Goal: Information Seeking & Learning: Learn about a topic

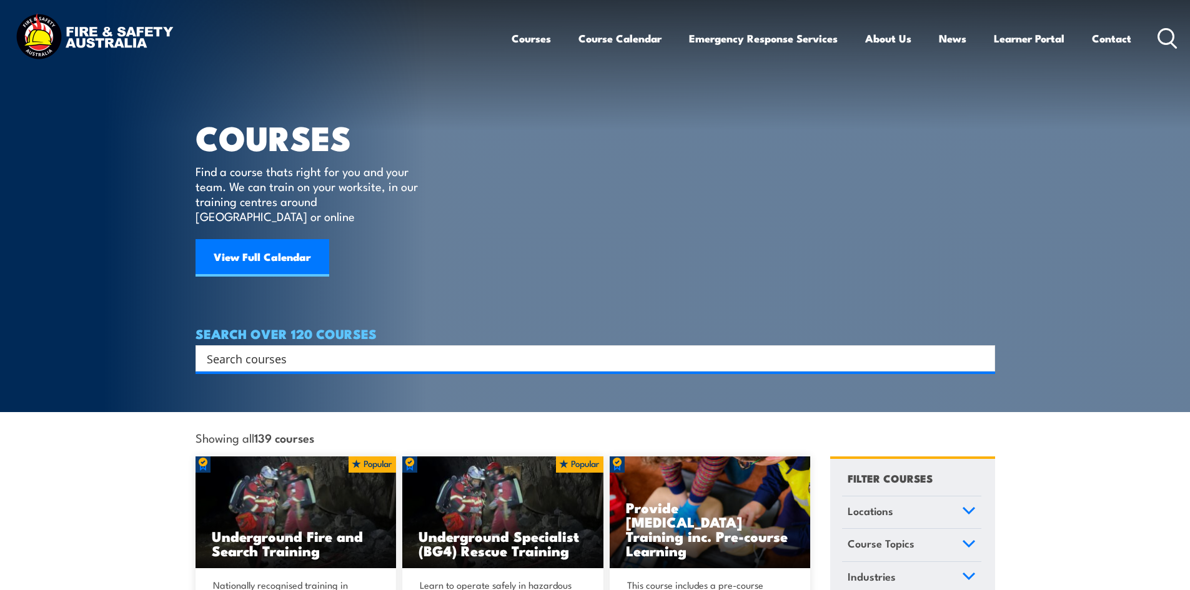
click at [303, 353] on div "Search" at bounding box center [596, 358] width 800 height 26
click at [299, 349] on input "Search input" at bounding box center [587, 358] width 761 height 19
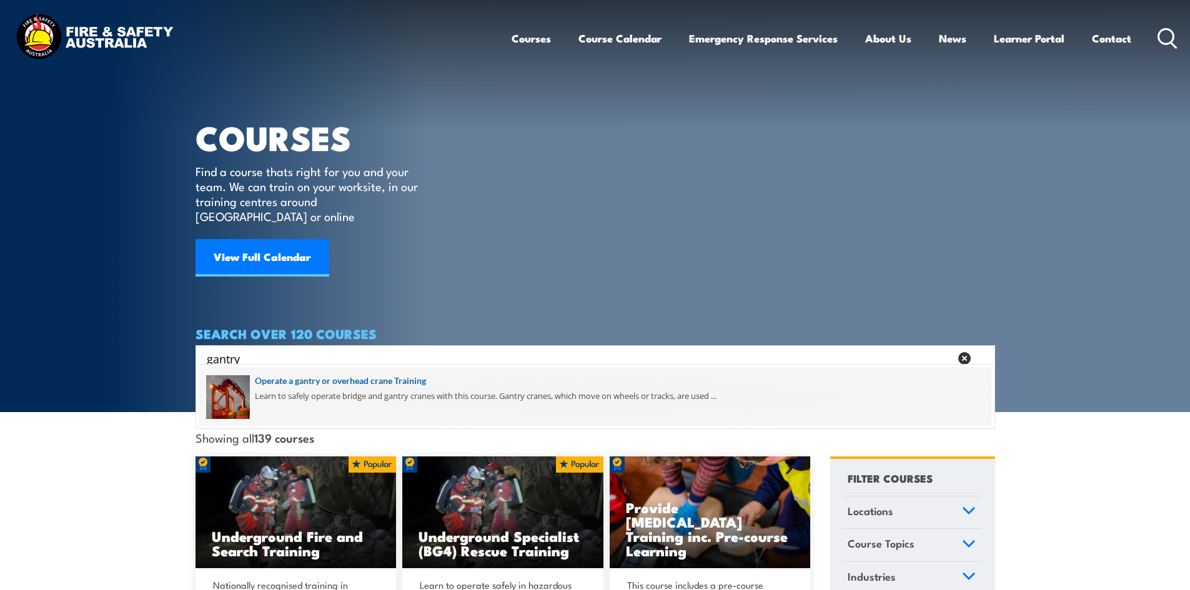
type input "gantry"
click at [318, 378] on span at bounding box center [595, 396] width 792 height 59
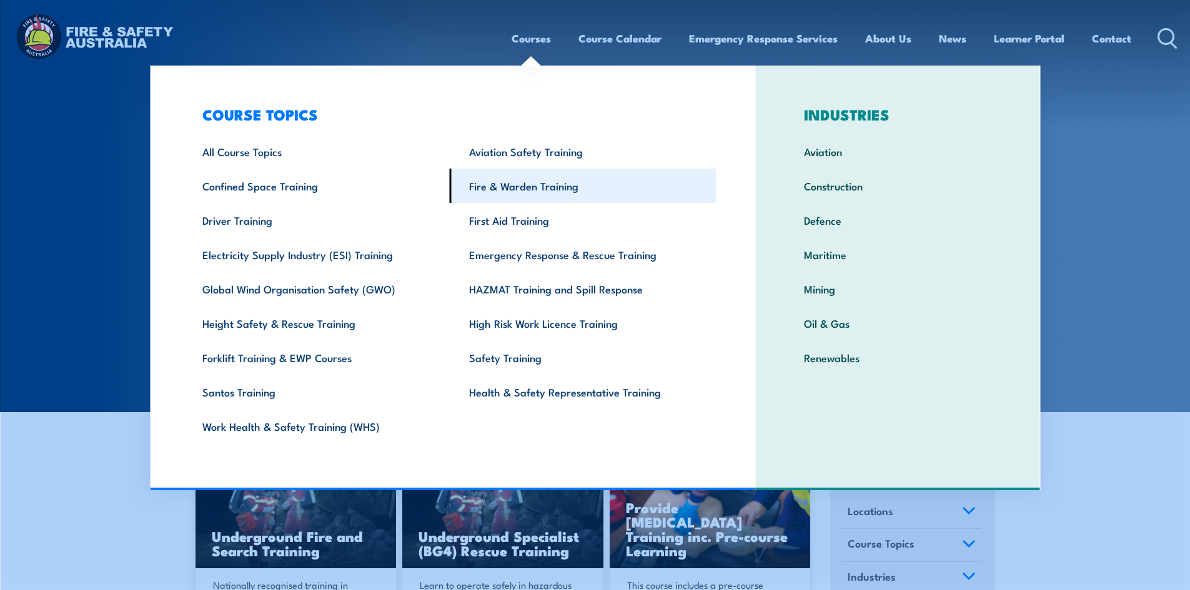
click at [497, 187] on link "Fire & Warden Training" at bounding box center [583, 186] width 267 height 34
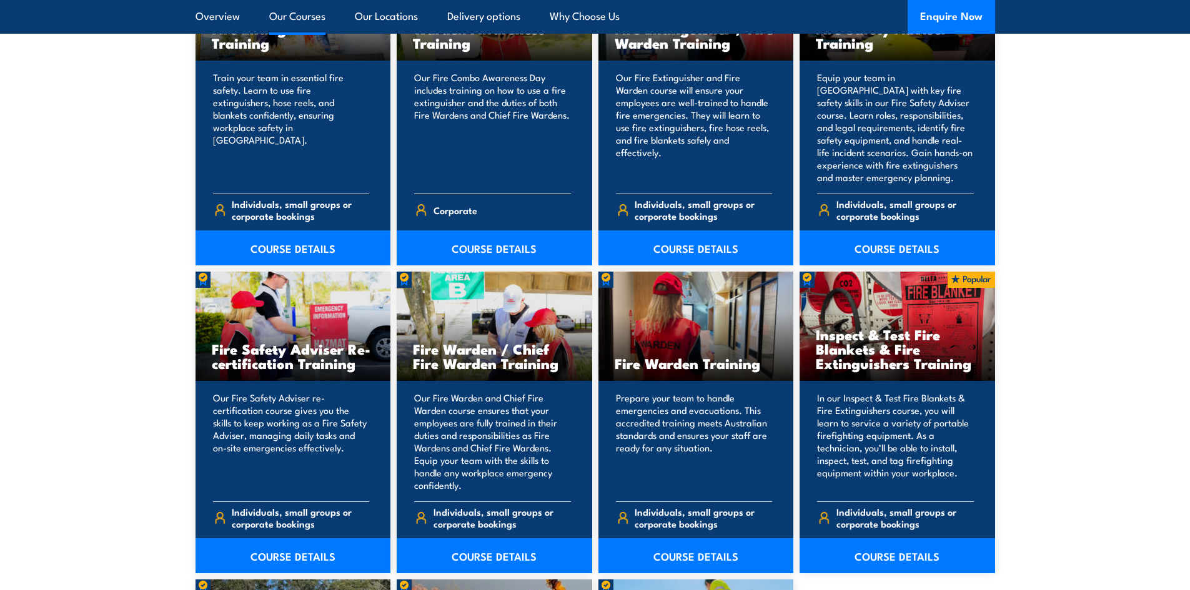
scroll to position [1437, 0]
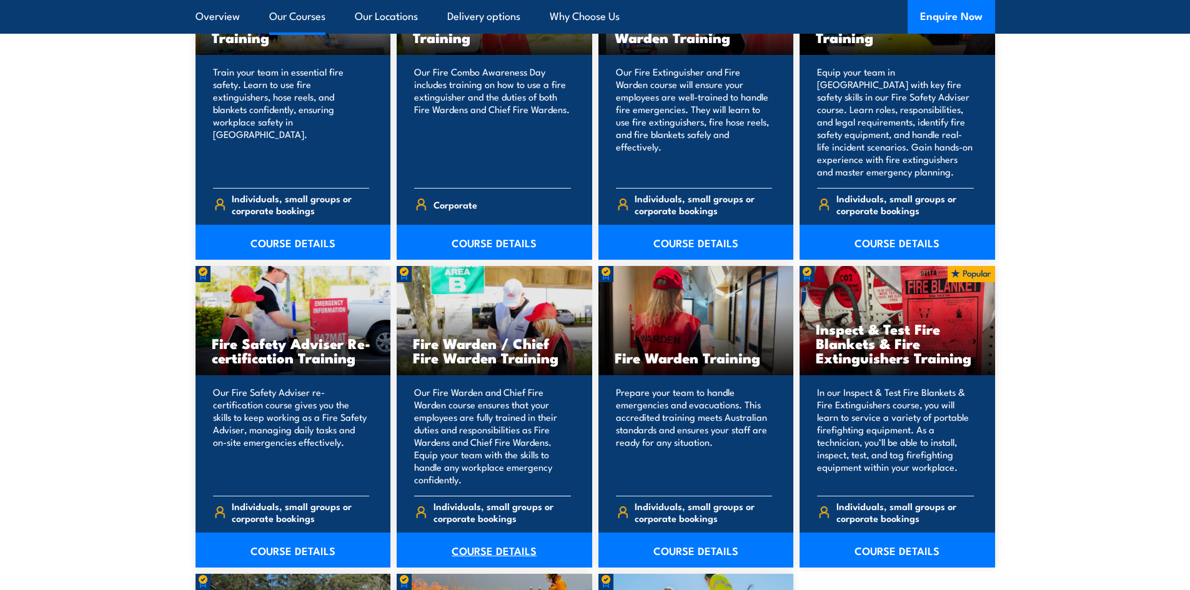
click at [497, 543] on link "COURSE DETAILS" at bounding box center [495, 550] width 196 height 35
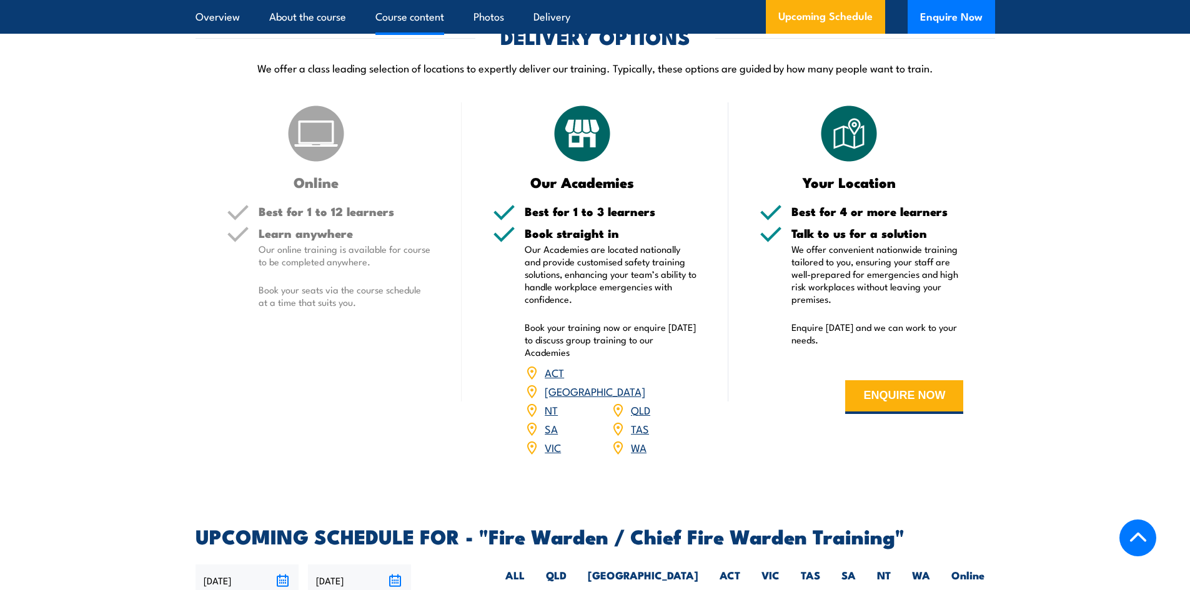
scroll to position [1937, 0]
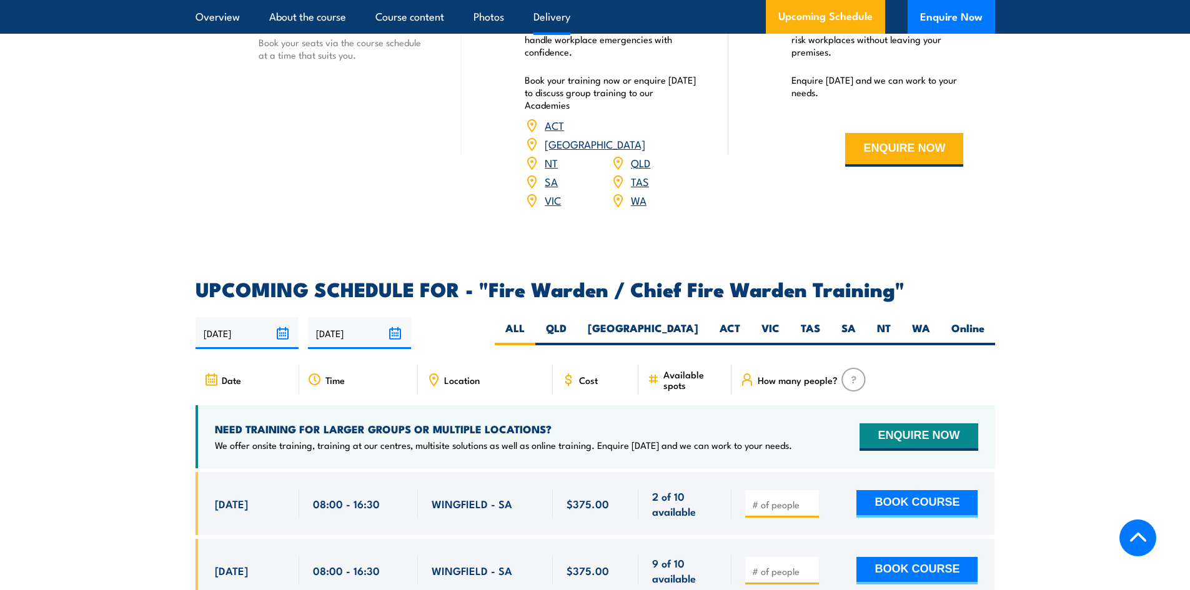
click at [117, 204] on section "DELIVERY OPTIONS We offer a class leading selection of locations to expertly de…" at bounding box center [595, 2] width 1190 height 445
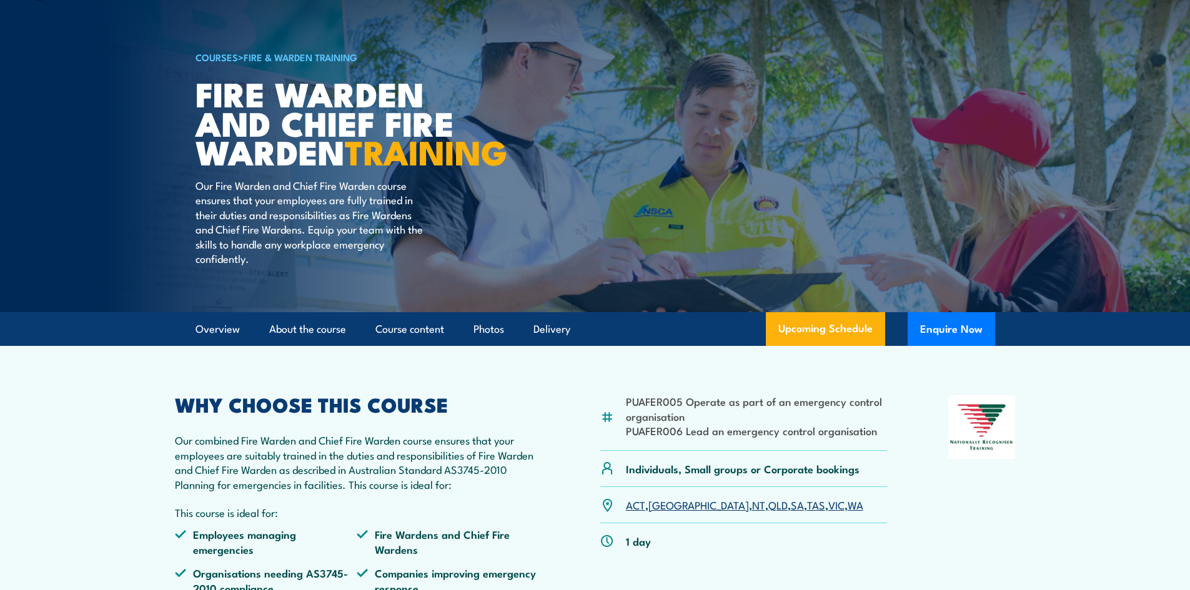
scroll to position [0, 0]
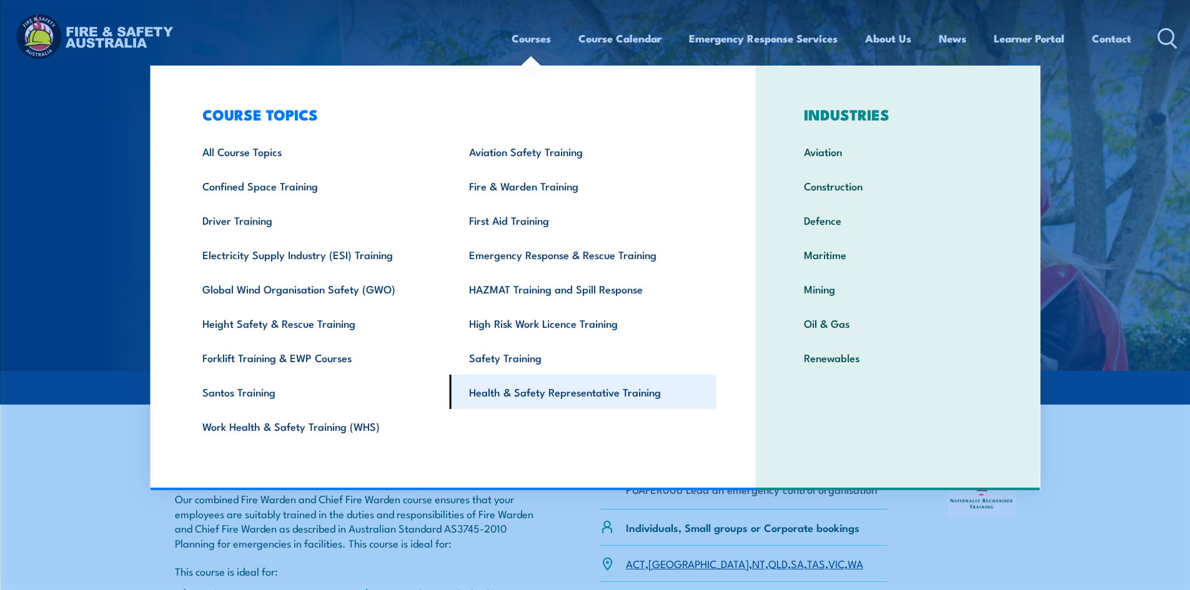
click at [512, 385] on link "Health & Safety Representative Training" at bounding box center [583, 392] width 267 height 34
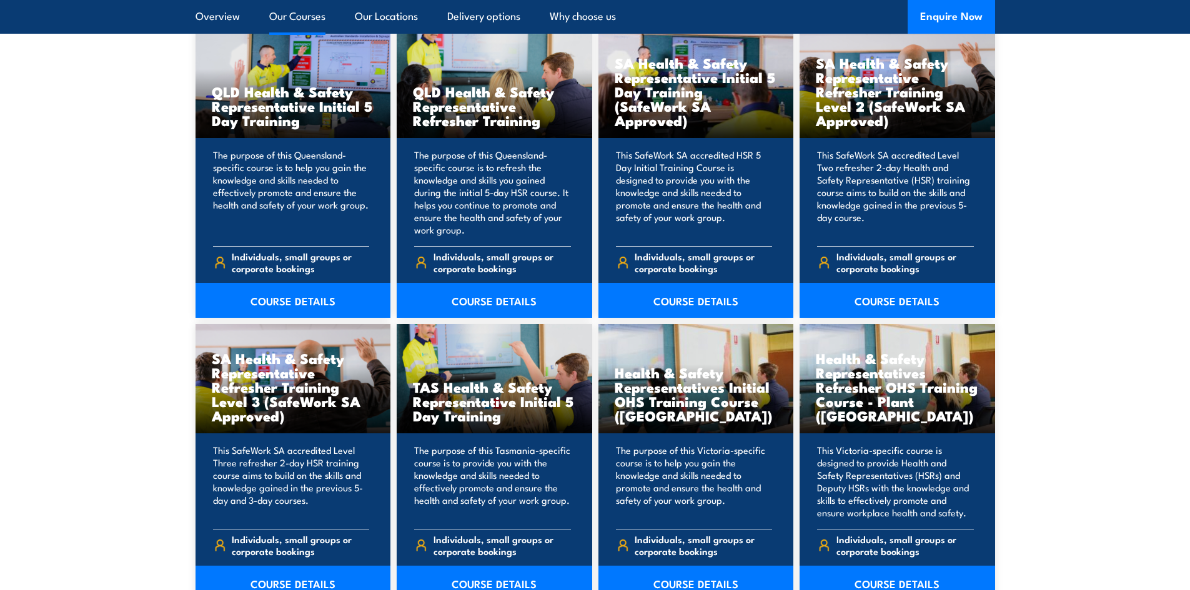
scroll to position [1937, 0]
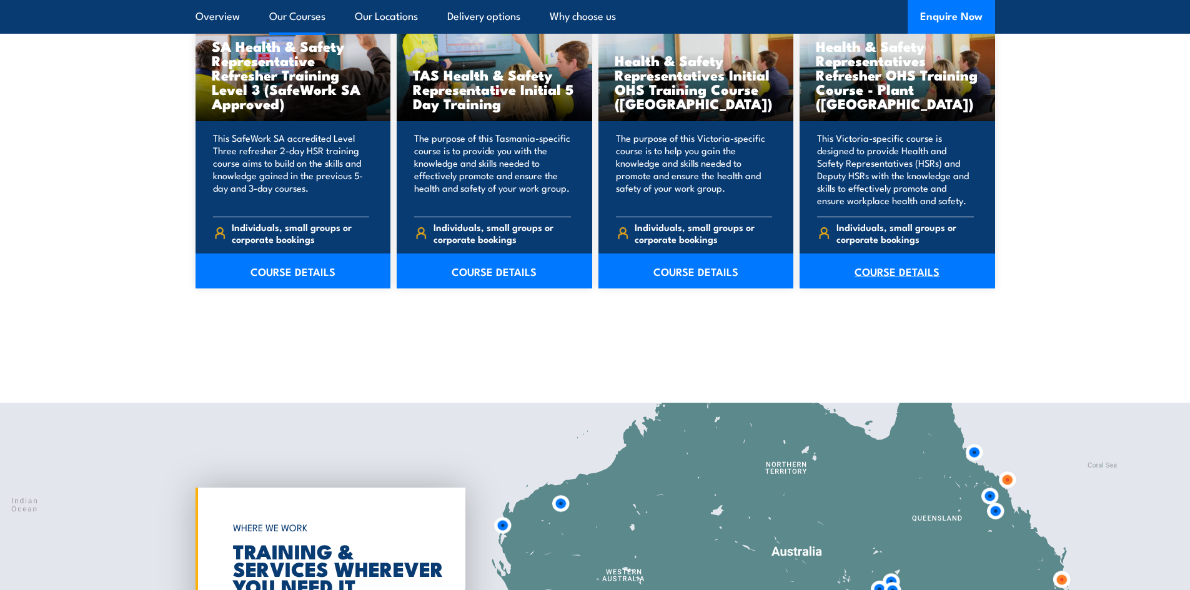
click at [889, 267] on link "COURSE DETAILS" at bounding box center [898, 271] width 196 height 35
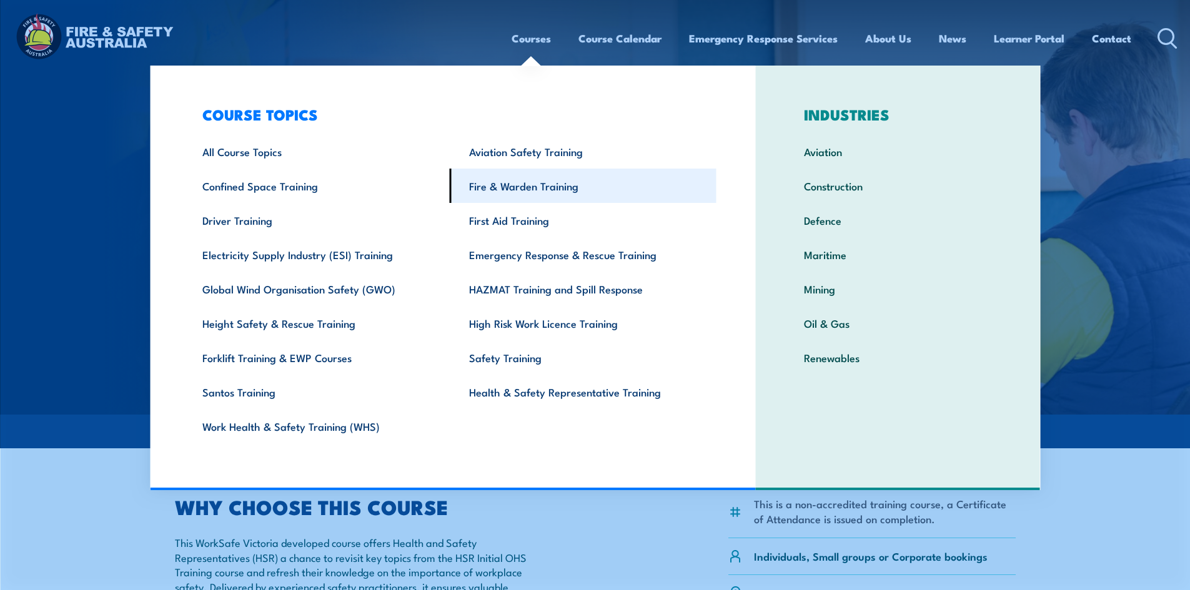
click at [522, 184] on link "Fire & Warden Training" at bounding box center [583, 186] width 267 height 34
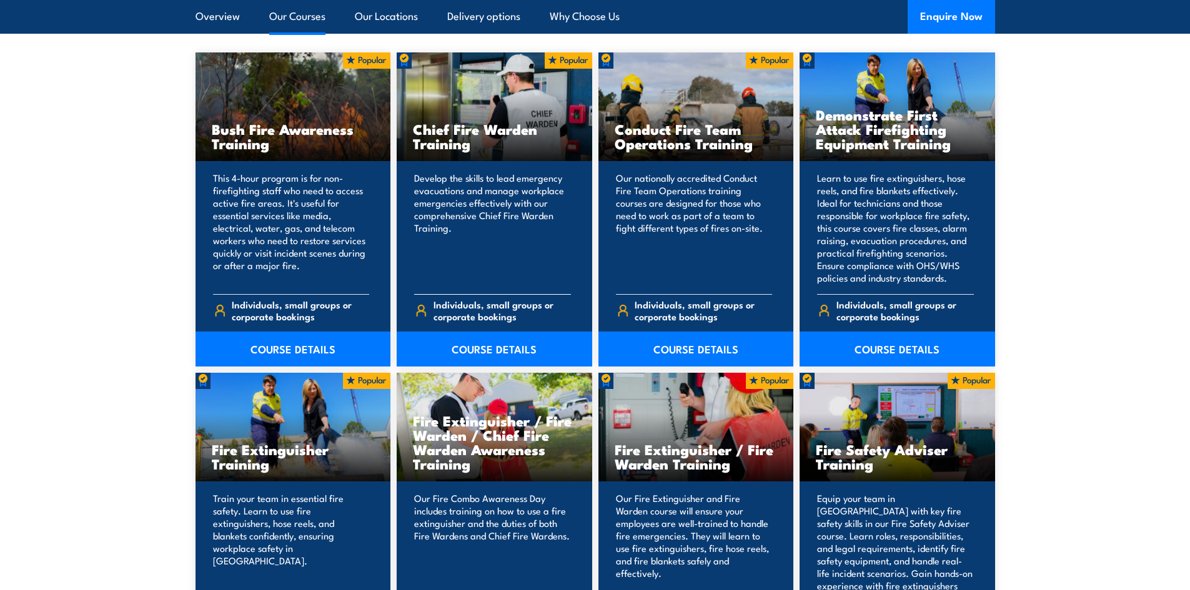
scroll to position [1000, 0]
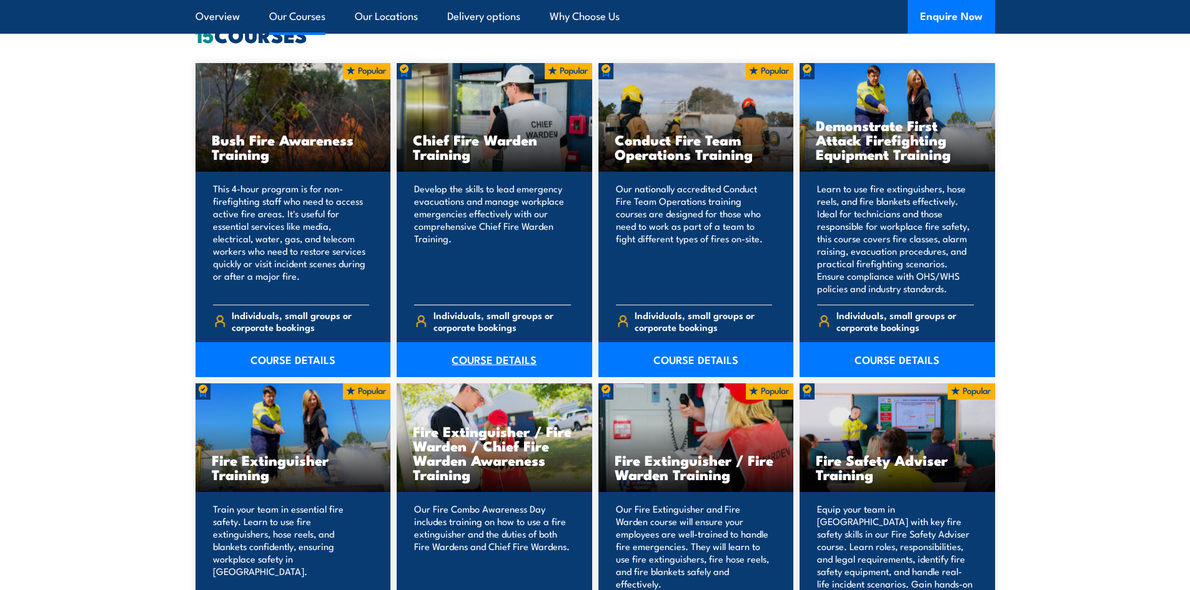
click at [494, 364] on link "COURSE DETAILS" at bounding box center [495, 359] width 196 height 35
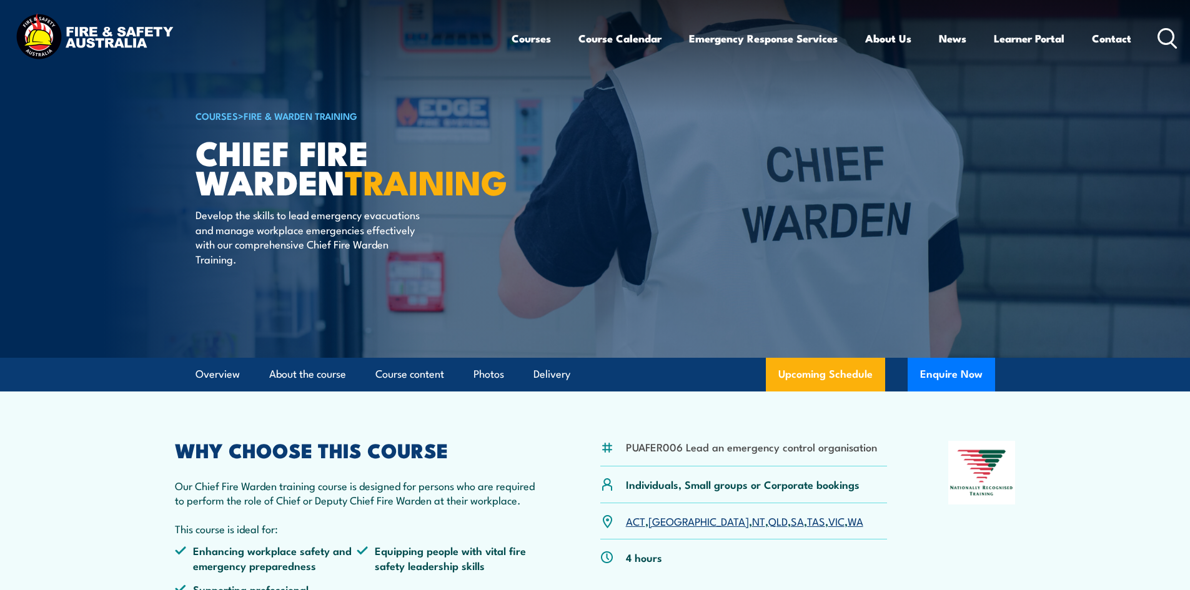
drag, startPoint x: 354, startPoint y: 0, endPoint x: 249, endPoint y: 99, distance: 144.1
click at [249, 99] on div "COURSES > Fire & Warden Training Chief Fire Warden TRAINING Develop the skills …" at bounding box center [350, 179] width 309 height 358
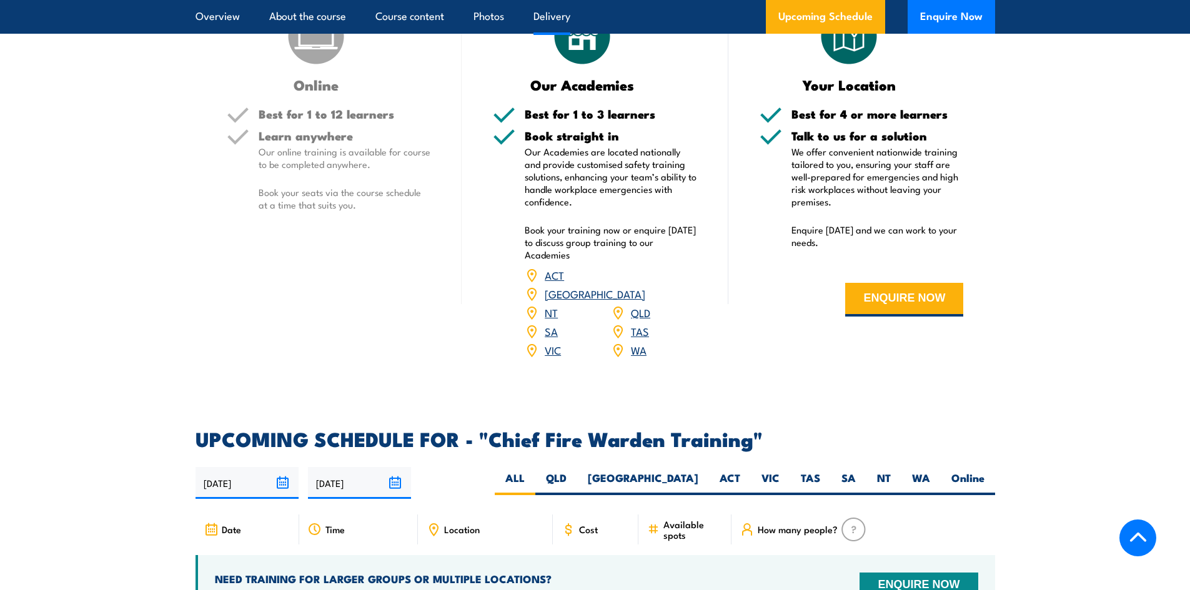
scroll to position [1999, 0]
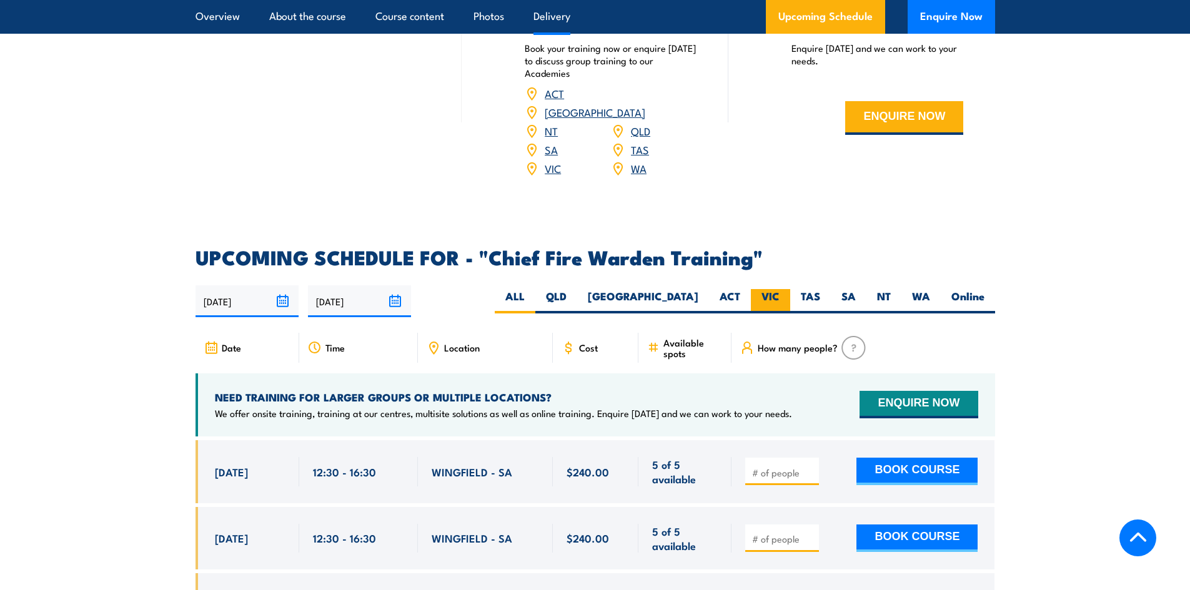
click at [773, 289] on label "VIC" at bounding box center [770, 301] width 39 height 24
click at [780, 289] on input "VIC" at bounding box center [784, 293] width 8 height 8
radio input "true"
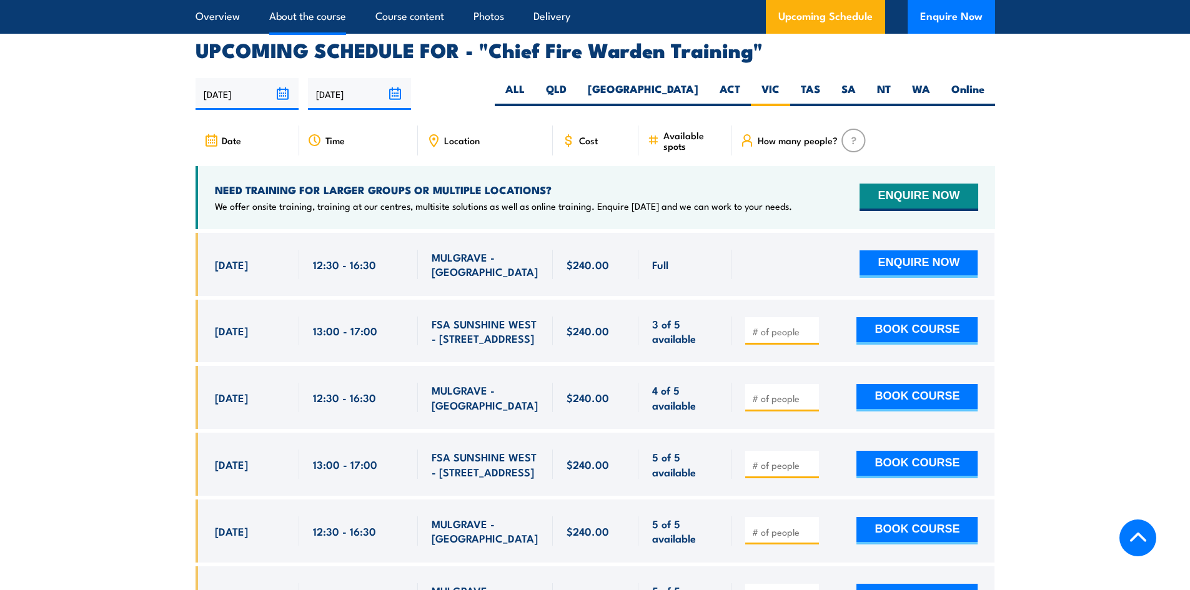
scroll to position [2228, 0]
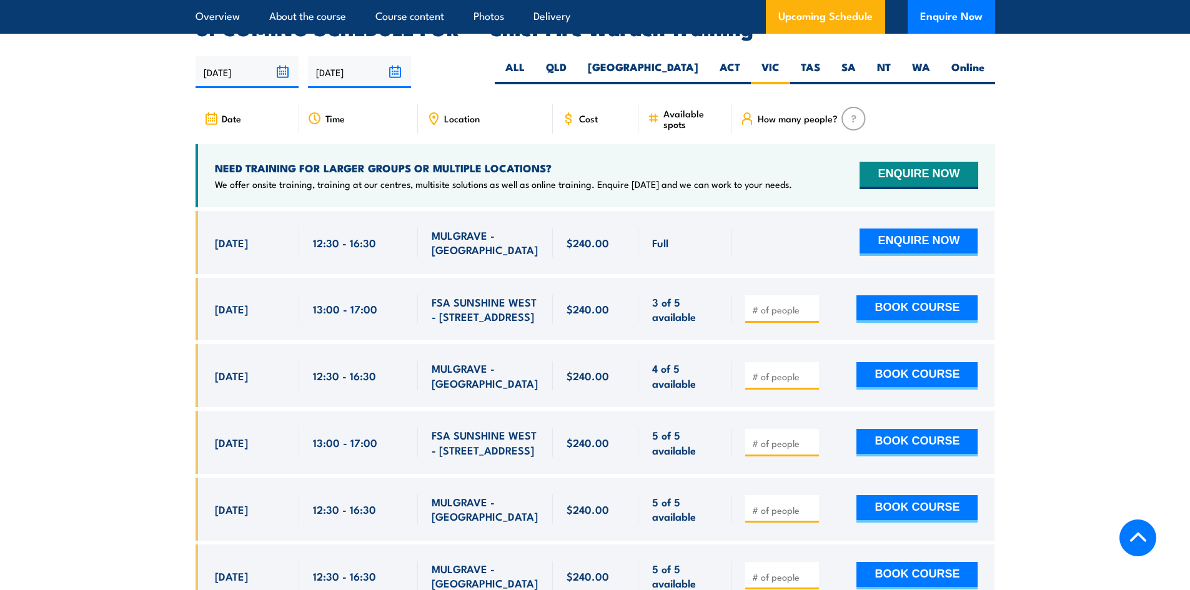
click at [119, 96] on section "UPCOMING SCHEDULE FOR - "Chief Fire Warden Training" 11/08/2025 07/02/2026" at bounding box center [595, 456] width 1190 height 875
click at [140, 100] on section "UPCOMING SCHEDULE FOR - "Chief Fire Warden Training" 11/08/2025 07/02/2026" at bounding box center [595, 456] width 1190 height 875
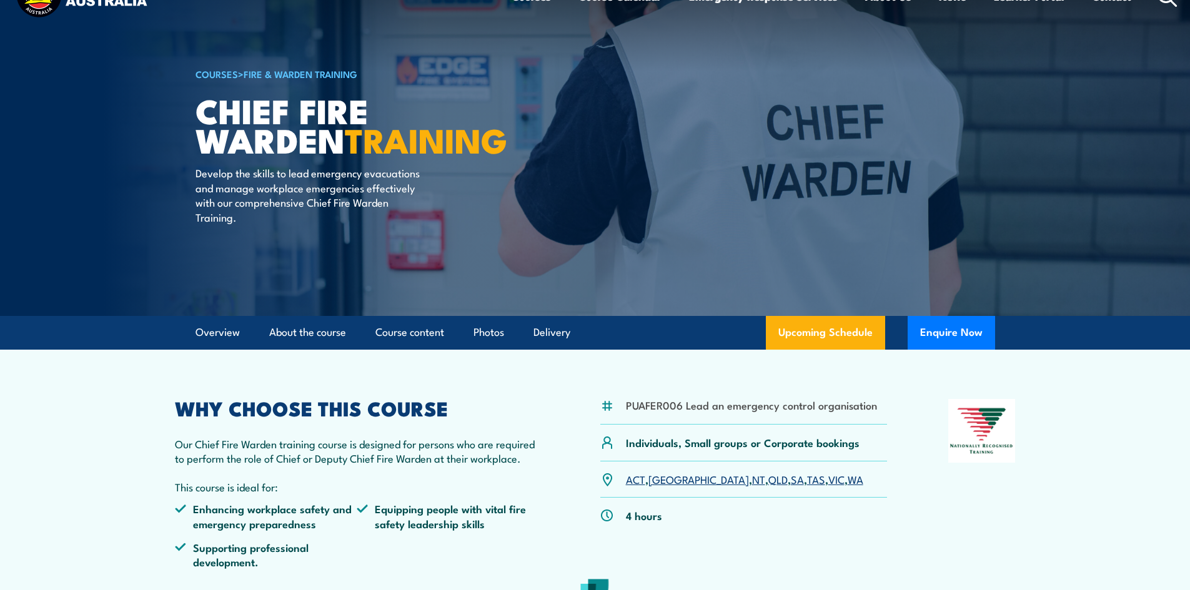
scroll to position [0, 0]
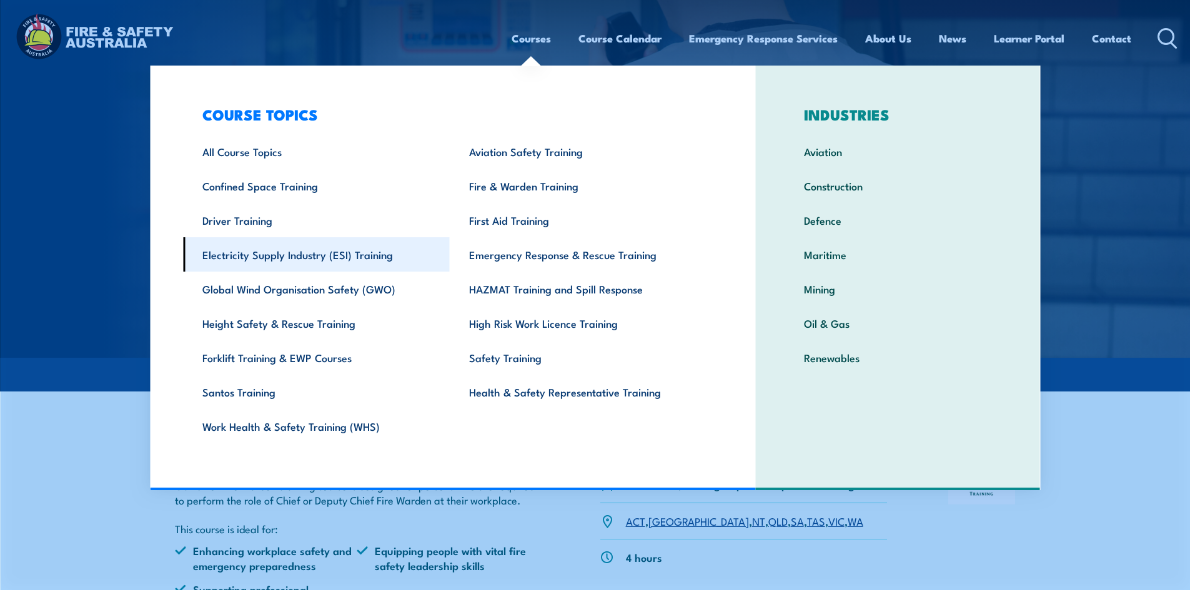
click at [295, 257] on link "Electricity Supply Industry (ESI) Training" at bounding box center [316, 254] width 267 height 34
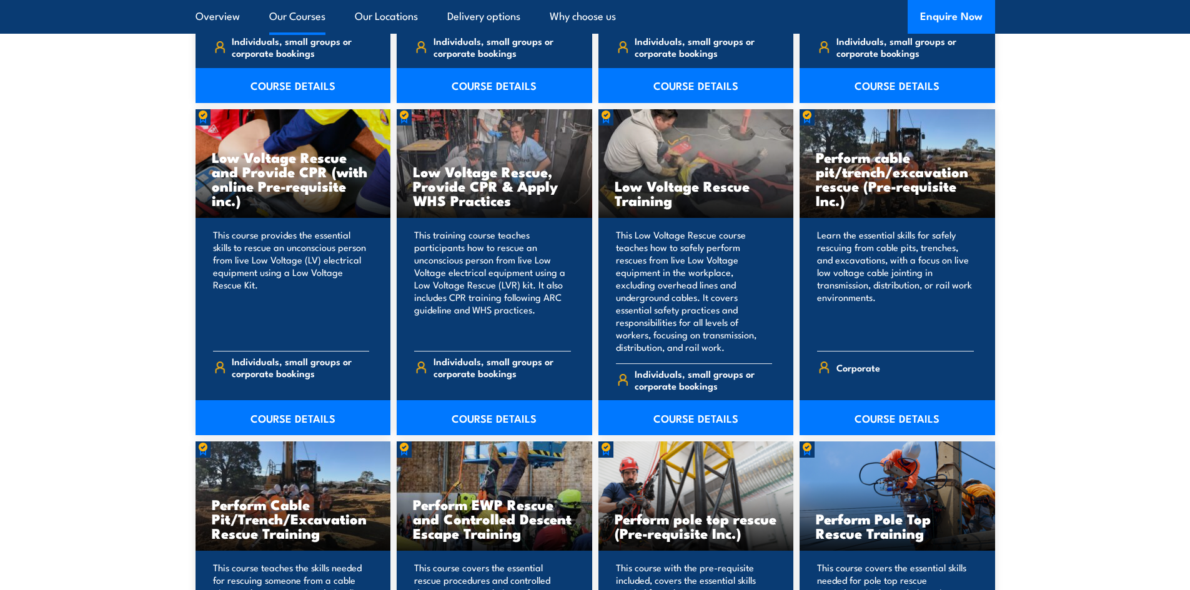
scroll to position [1249, 0]
click at [285, 410] on link "COURSE DETAILS" at bounding box center [294, 417] width 196 height 35
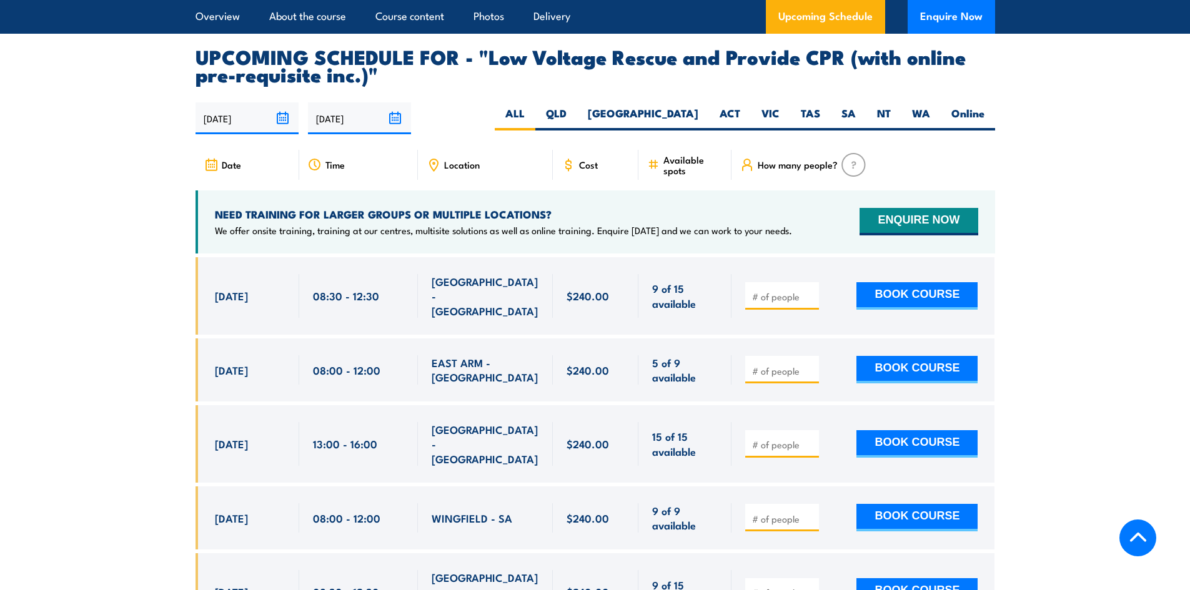
scroll to position [1999, 0]
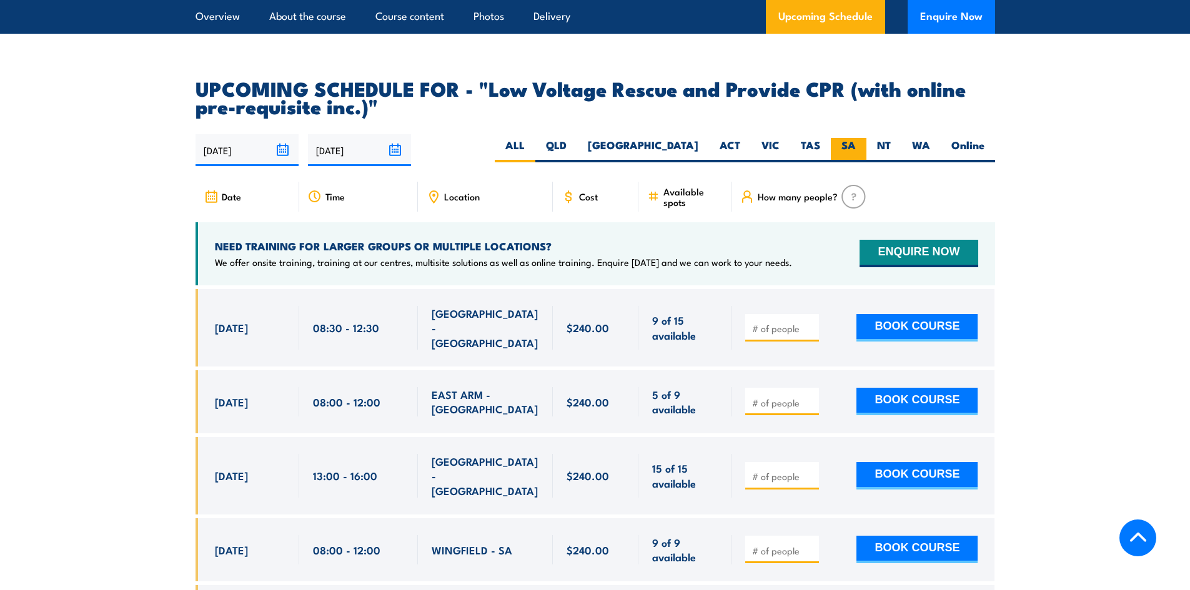
click at [847, 138] on label "SA" at bounding box center [849, 150] width 36 height 24
click at [856, 138] on input "SA" at bounding box center [860, 142] width 8 height 8
radio input "true"
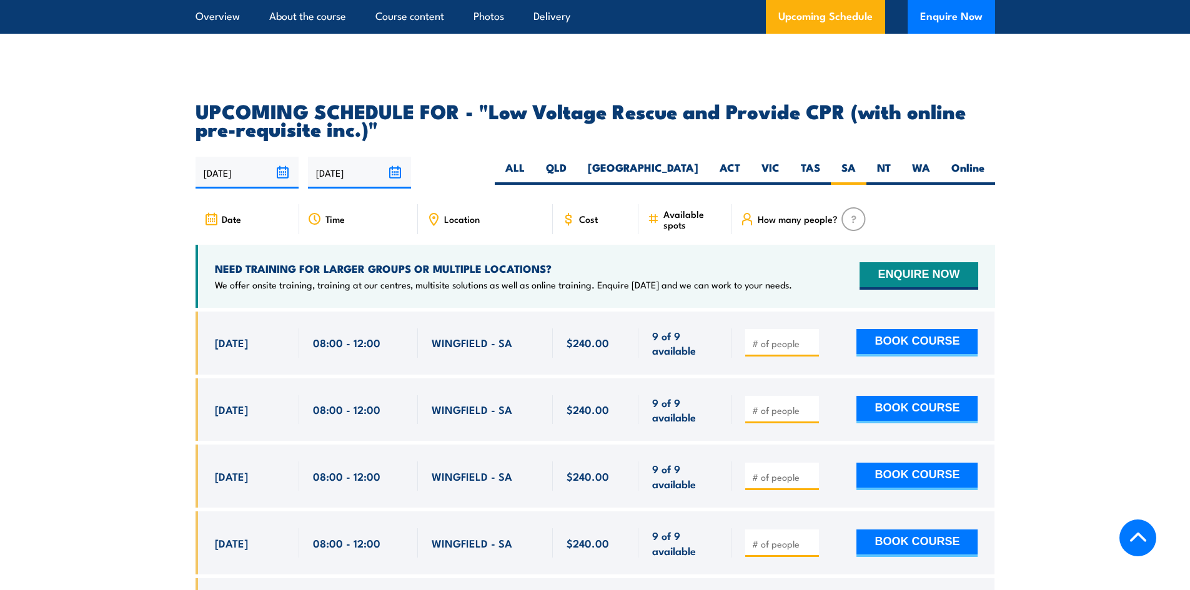
scroll to position [2060, 0]
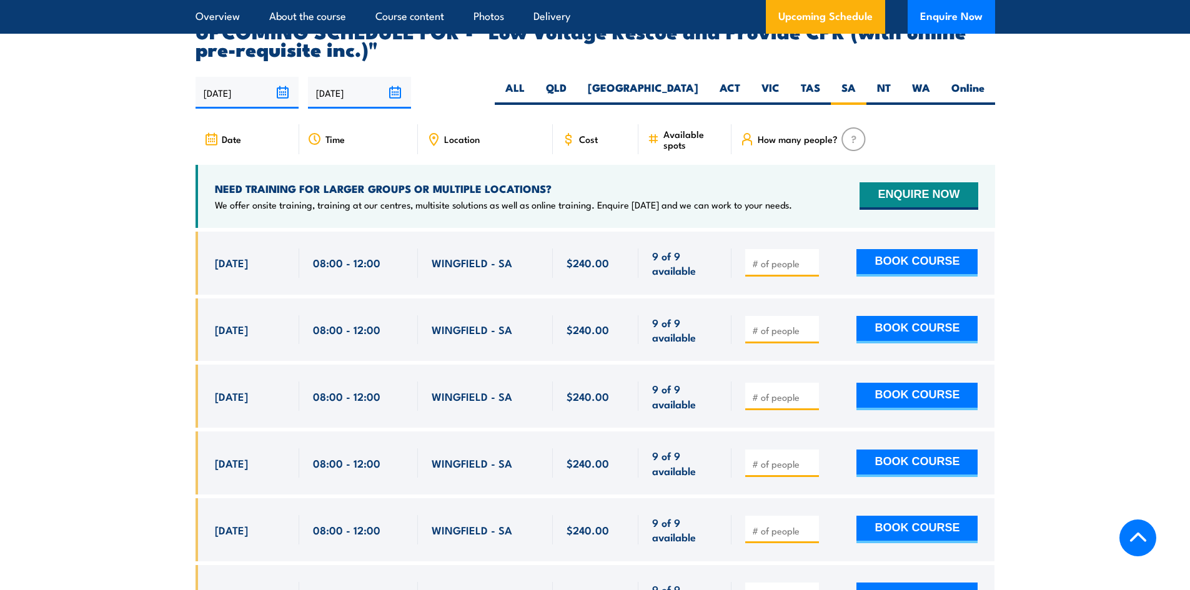
click at [167, 206] on section "UPCOMING SCHEDULE FOR - "Low Voltage Rescue and Provide CPR (with online pre-re…" at bounding box center [595, 401] width 1190 height 759
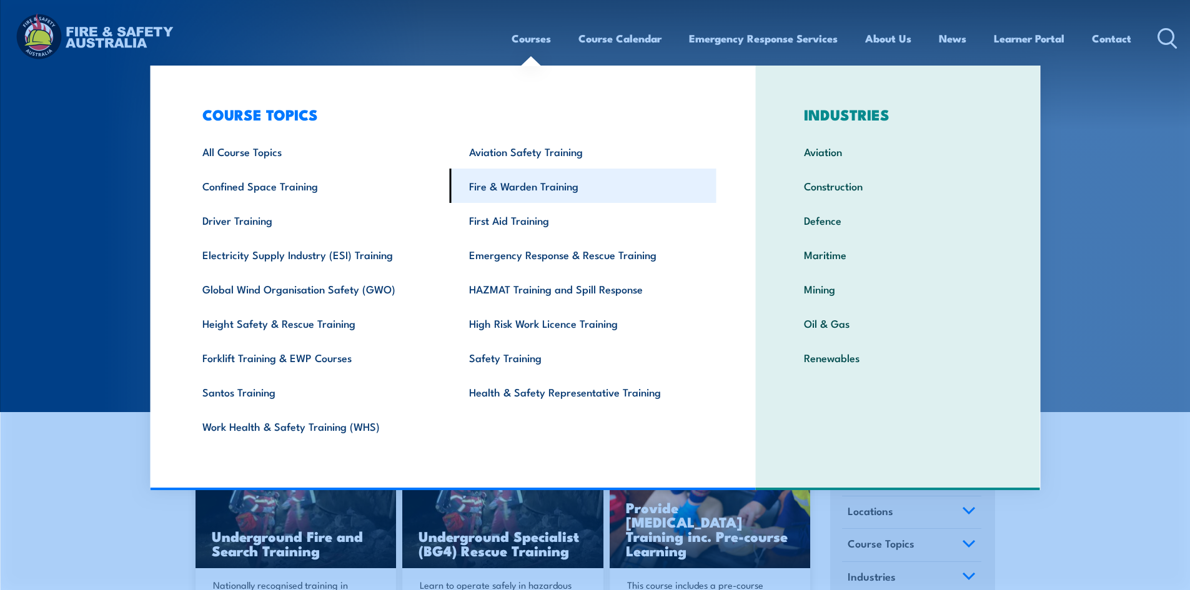
click at [507, 186] on link "Fire & Warden Training" at bounding box center [583, 186] width 267 height 34
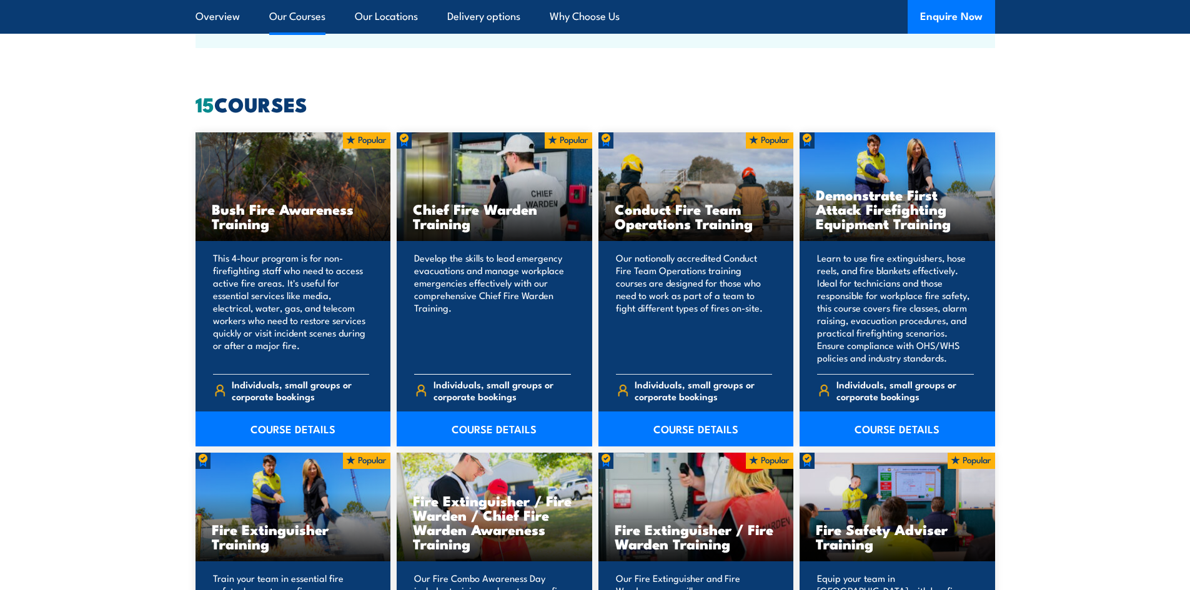
scroll to position [937, 0]
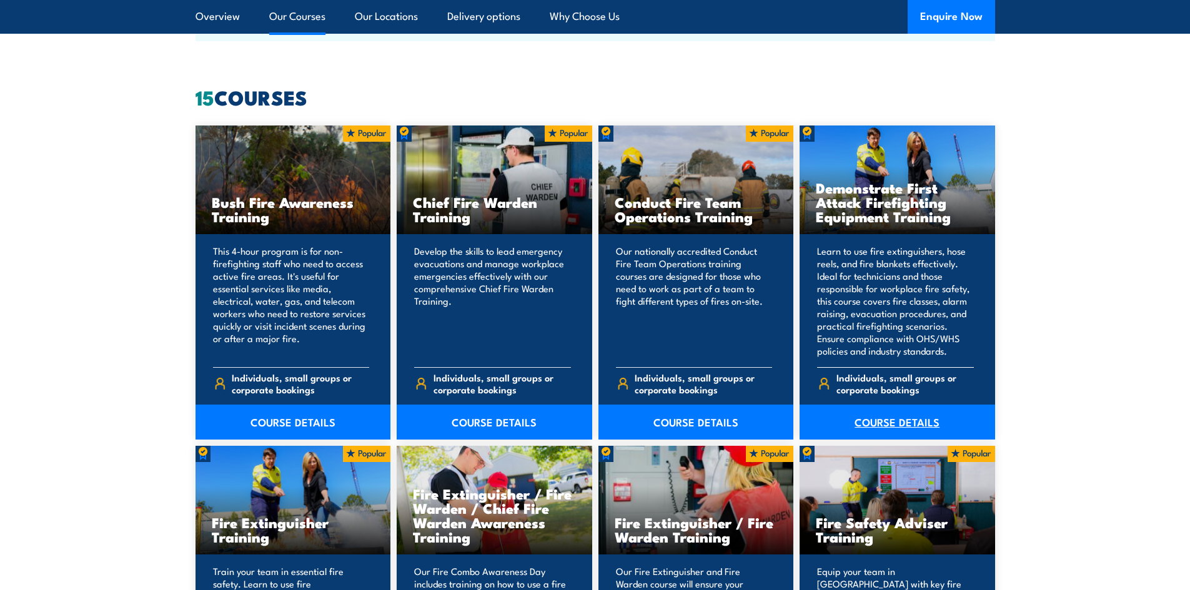
click at [873, 421] on link "COURSE DETAILS" at bounding box center [898, 422] width 196 height 35
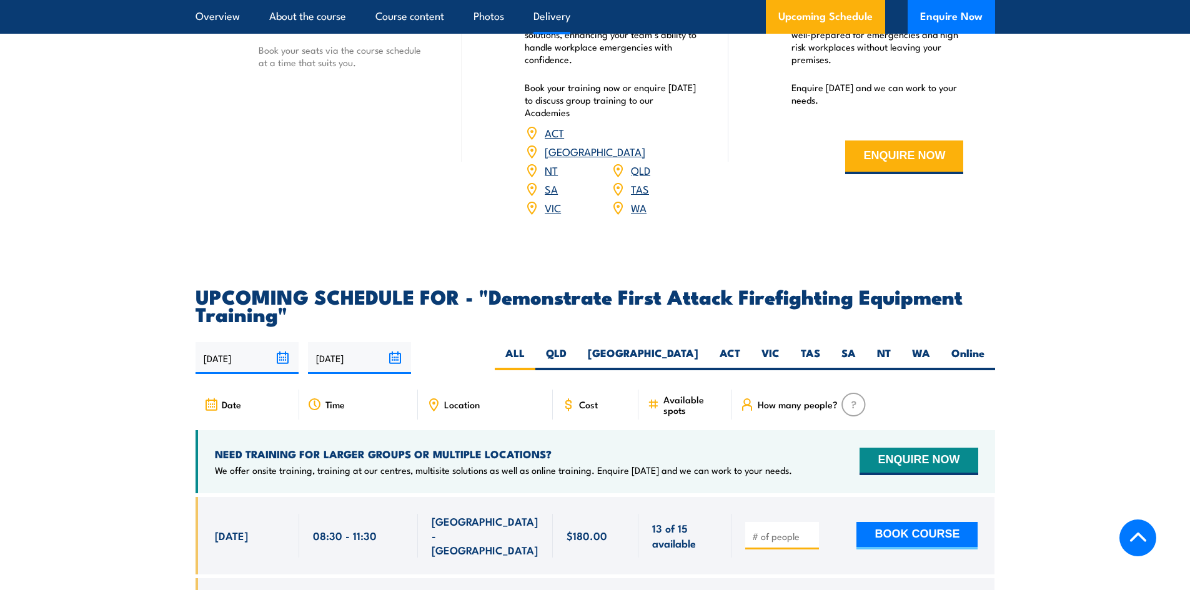
scroll to position [2124, 0]
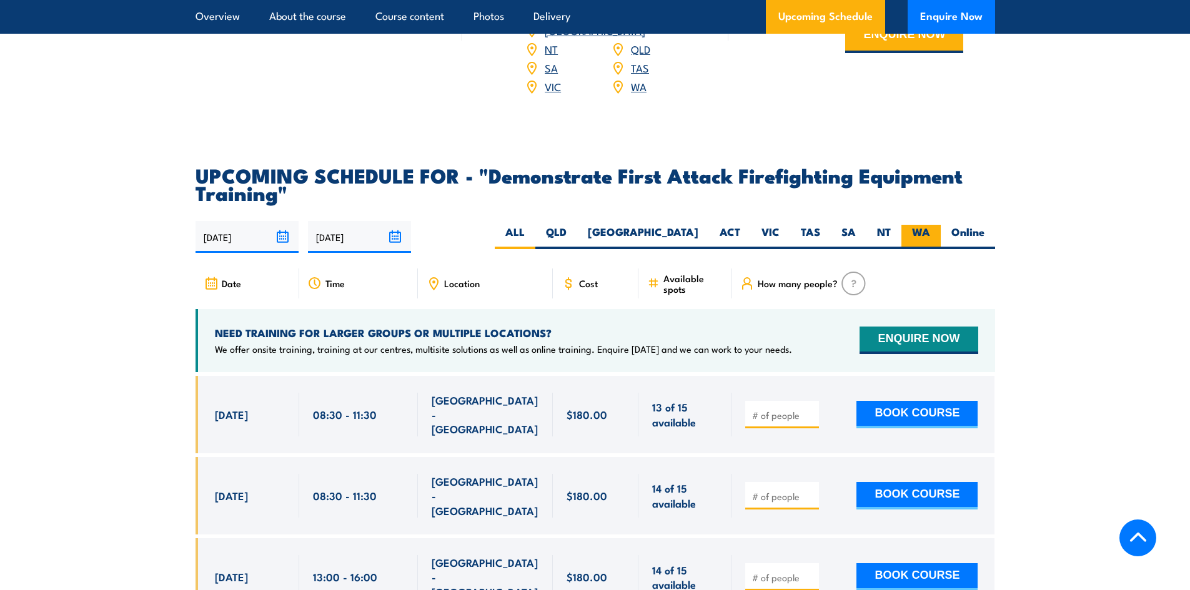
click at [913, 225] on label "WA" at bounding box center [920, 237] width 39 height 24
click at [930, 225] on input "WA" at bounding box center [934, 229] width 8 height 8
radio input "true"
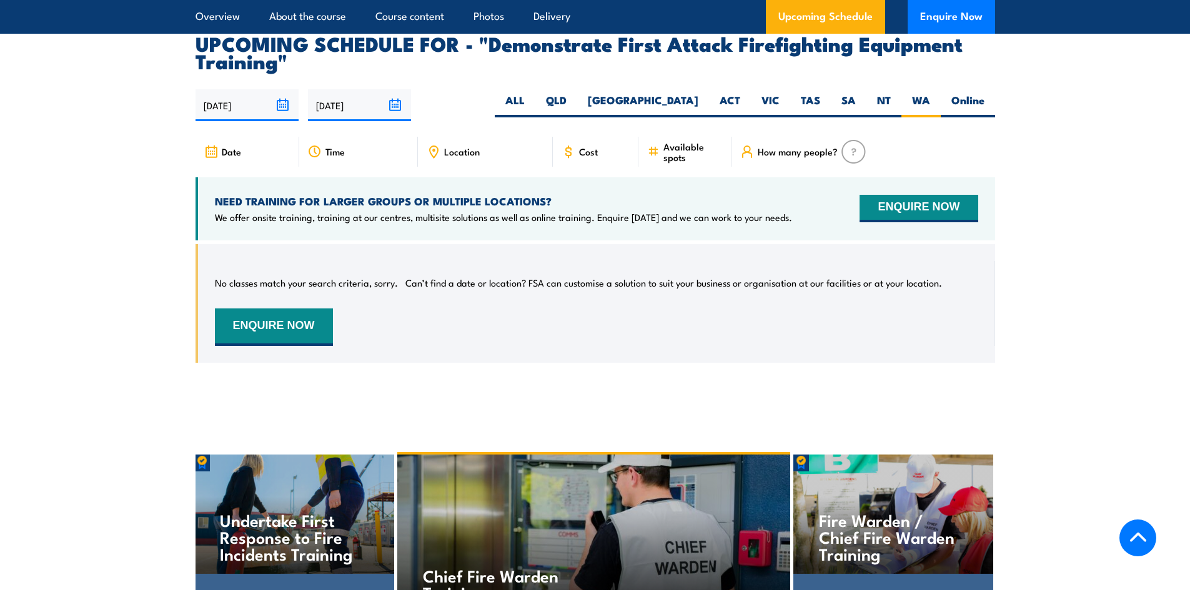
scroll to position [2265, 0]
